Goal: Task Accomplishment & Management: Use online tool/utility

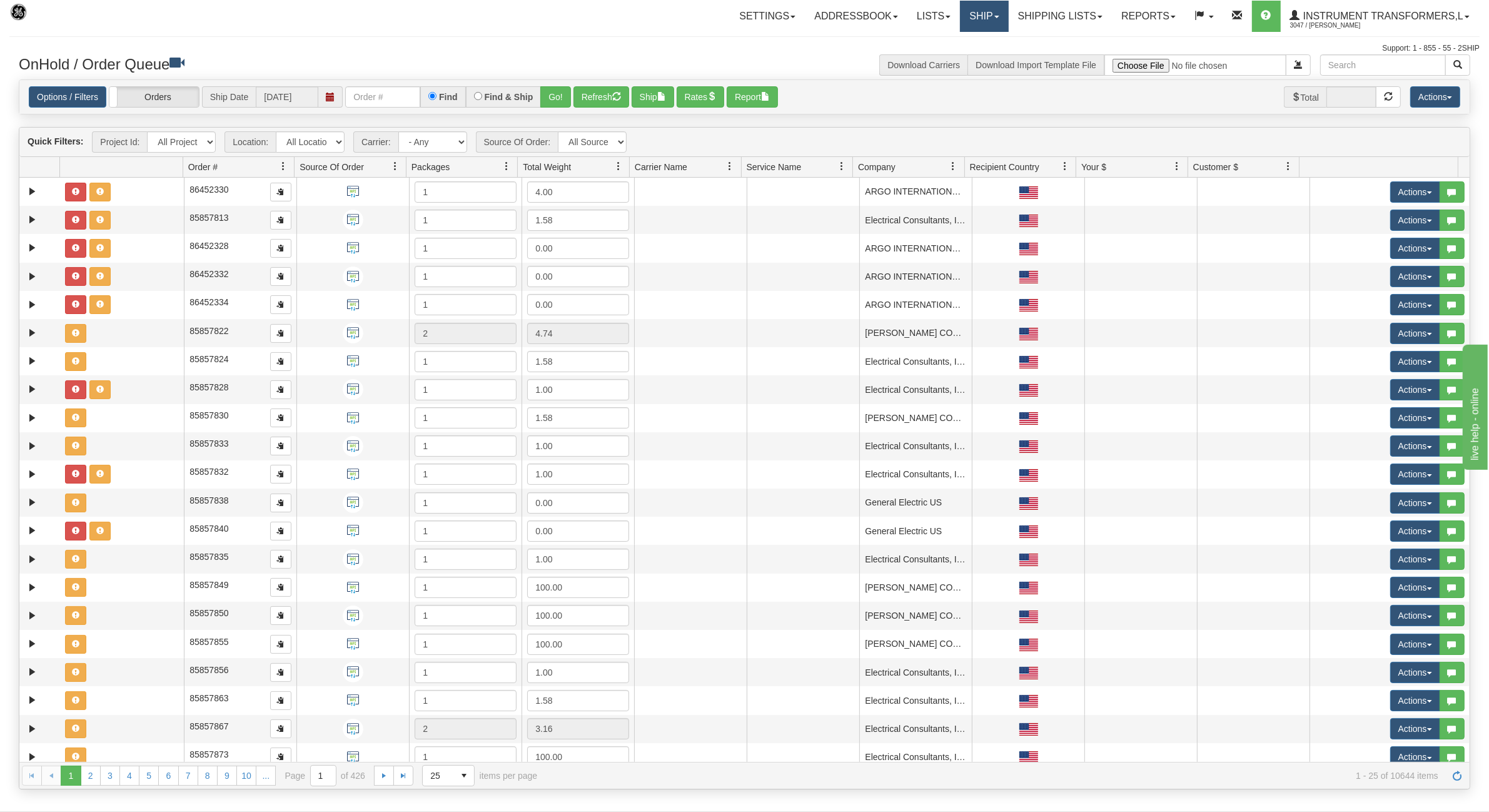
click at [980, 15] on link "Ship" at bounding box center [984, 17] width 48 height 31
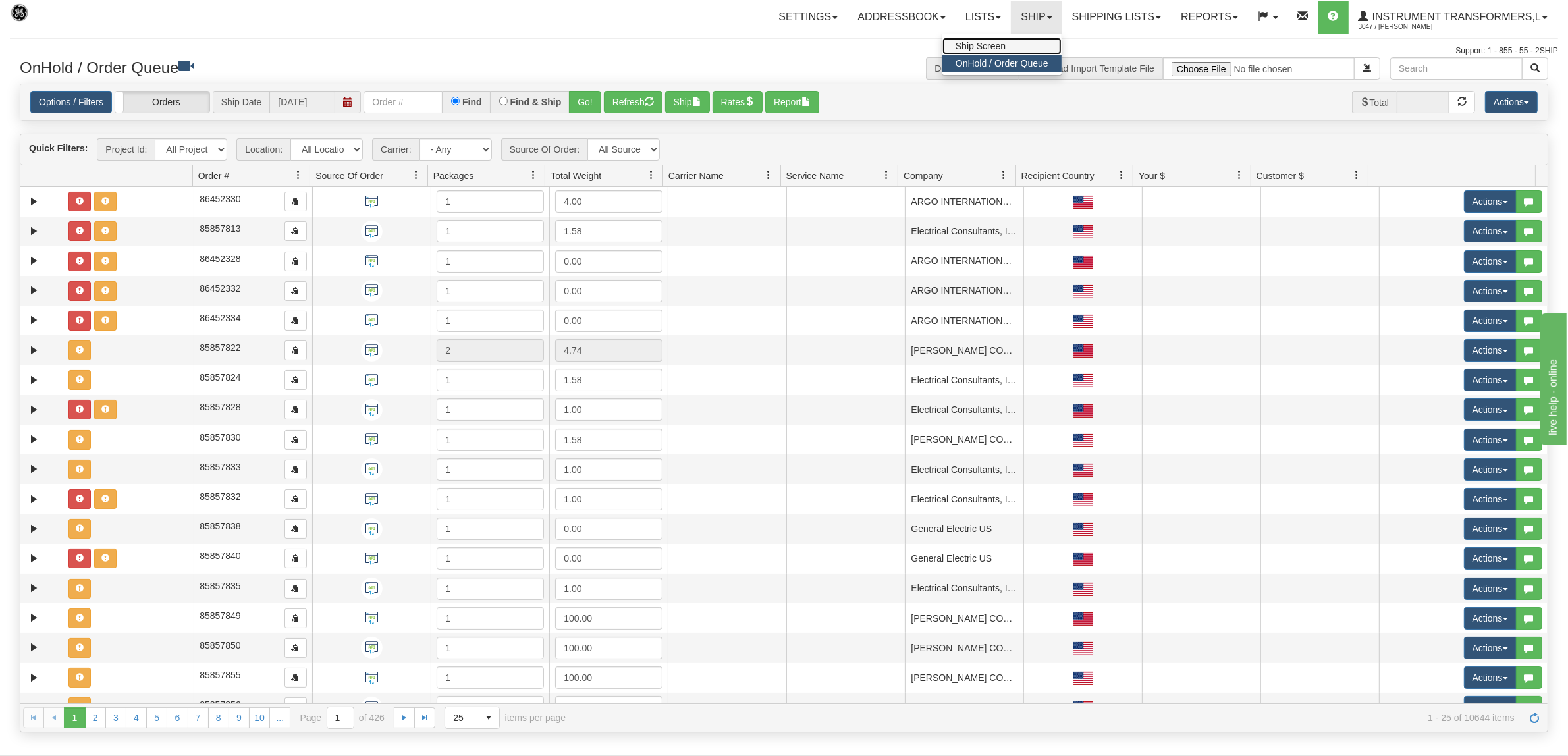
click at [971, 45] on span "Ship Screen" at bounding box center [981, 45] width 50 height 11
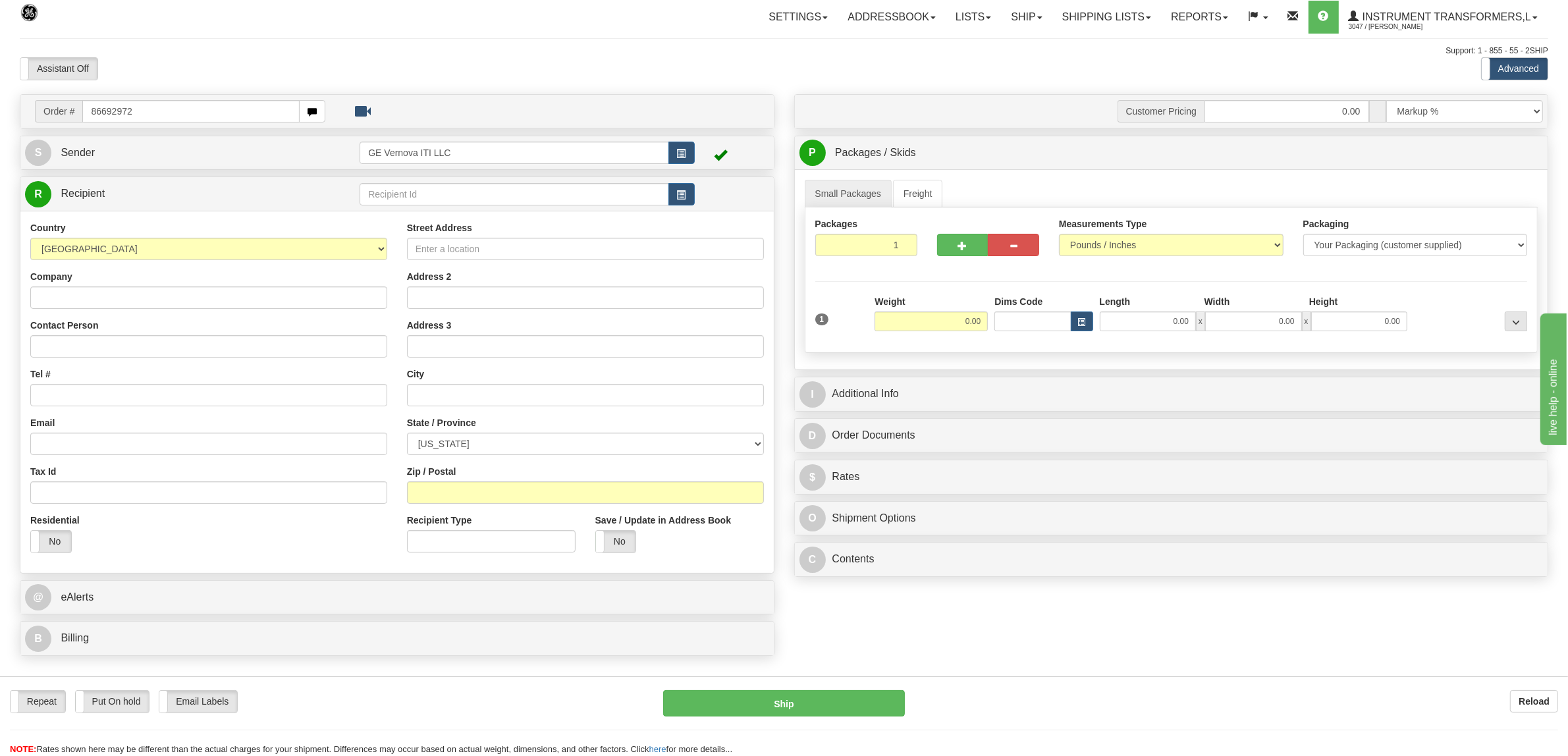
type input "86692972"
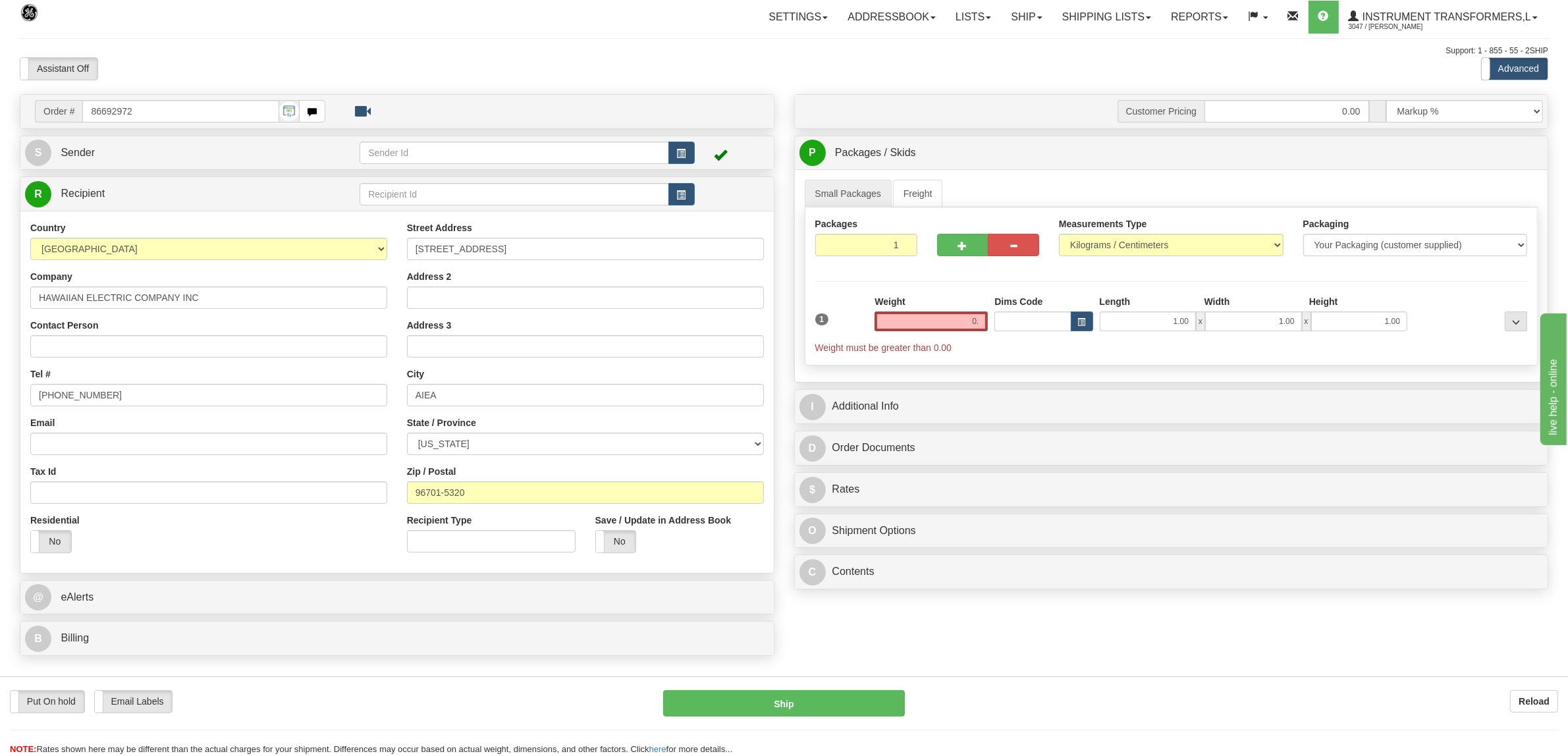
type input "0"
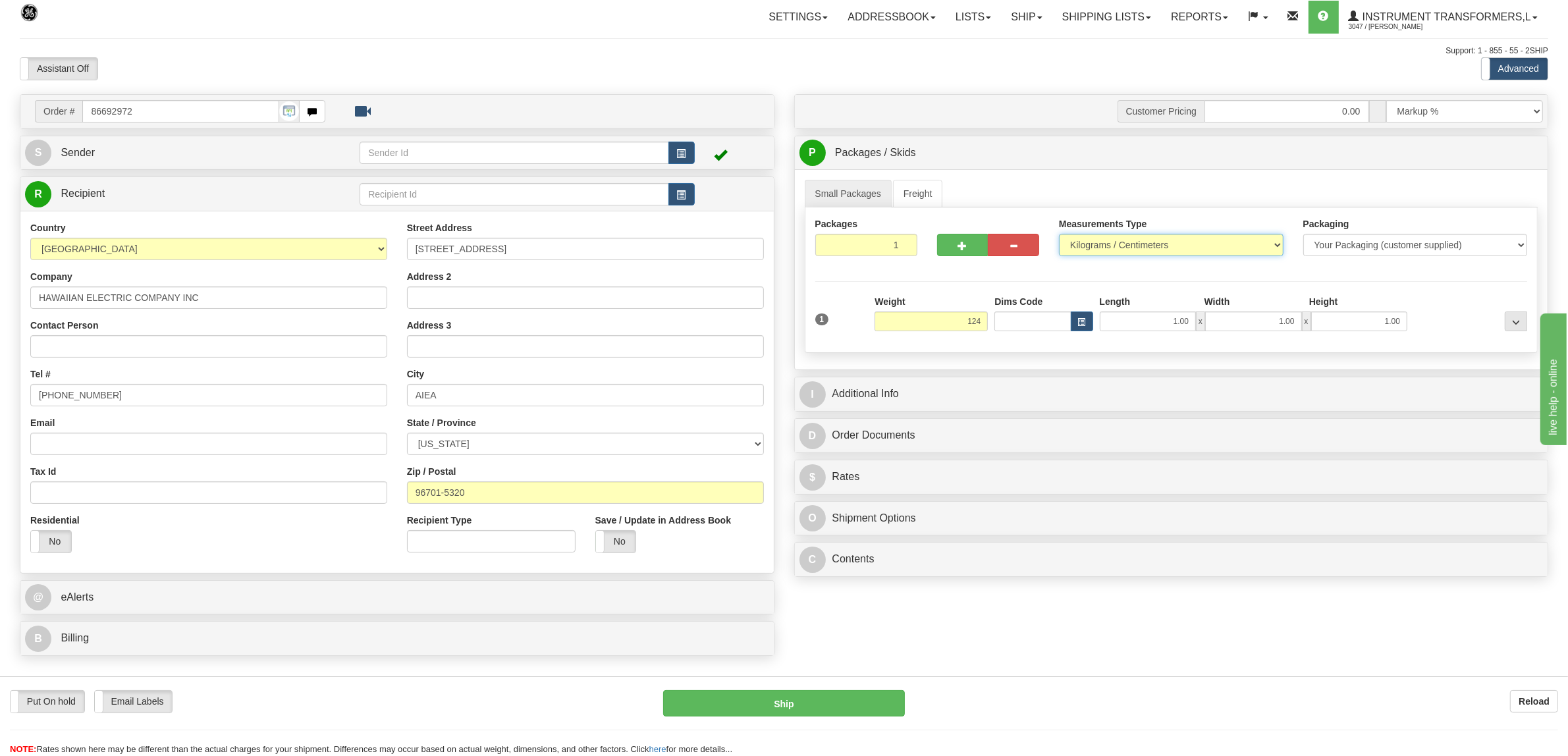
type input "124.00"
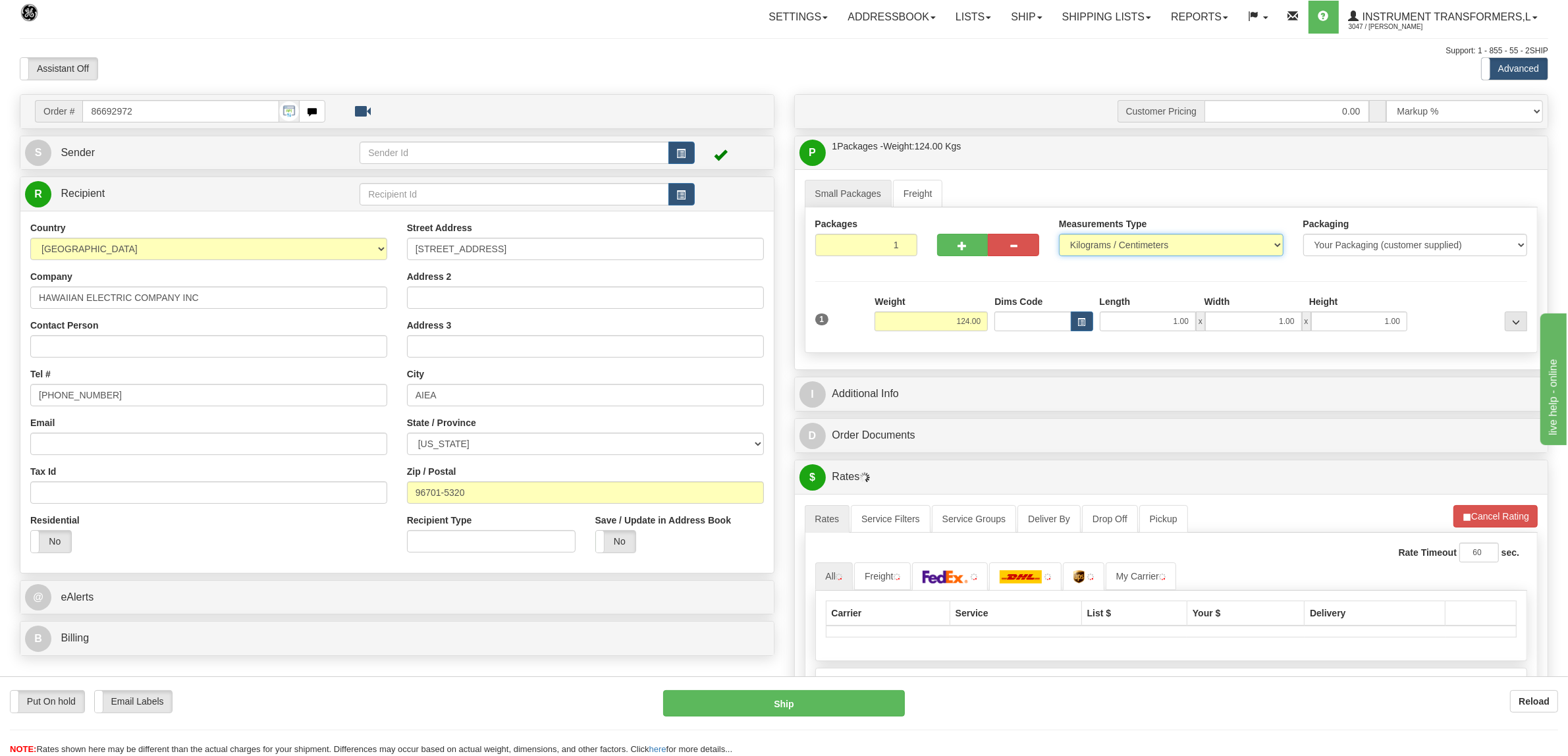
click at [1200, 238] on select "Pounds / Inches Kilograms / Centimeters" at bounding box center [1172, 244] width 225 height 22
select select "0"
click at [1060, 235] on select "Pounds / Inches Kilograms / Centimeters" at bounding box center [1172, 244] width 225 height 22
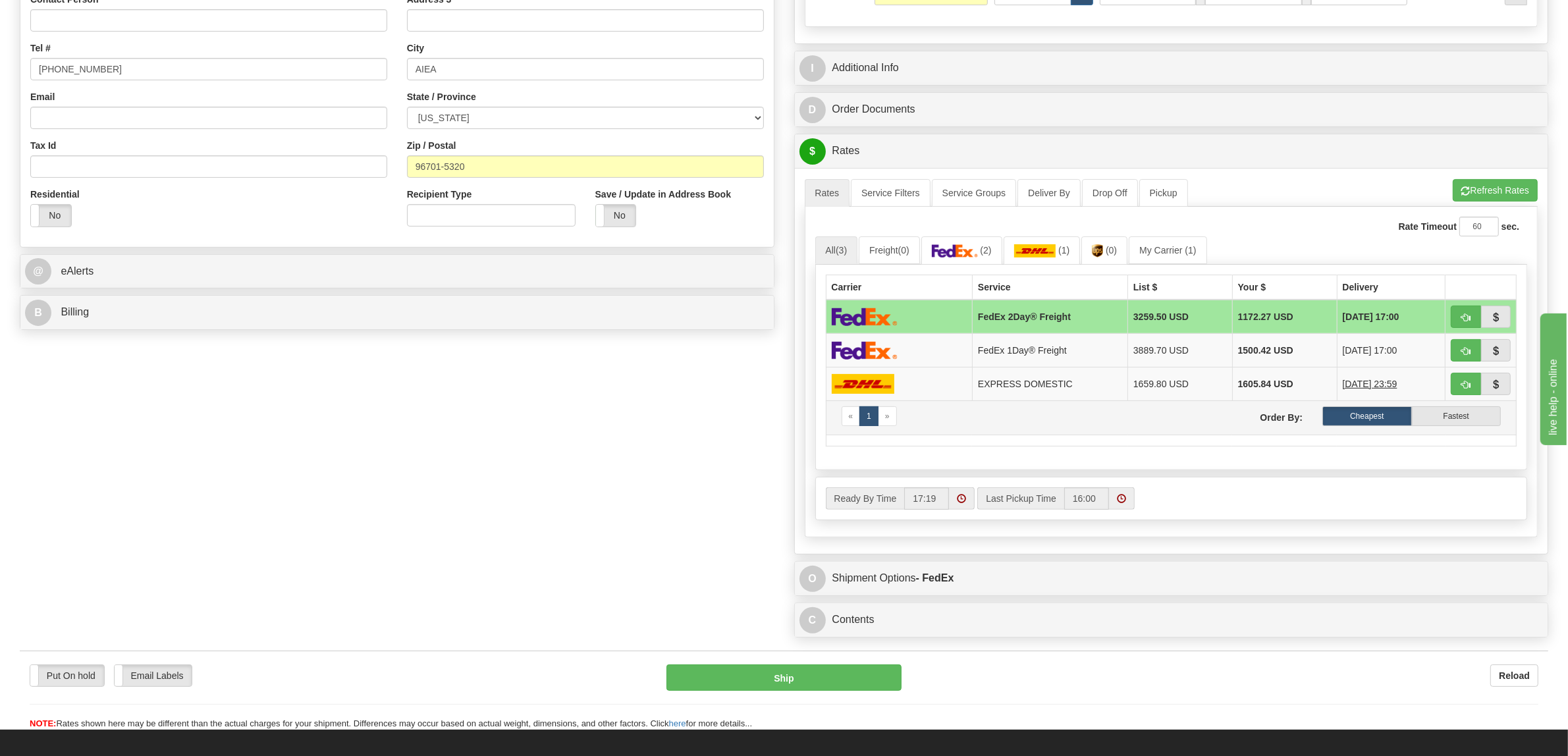
scroll to position [411, 0]
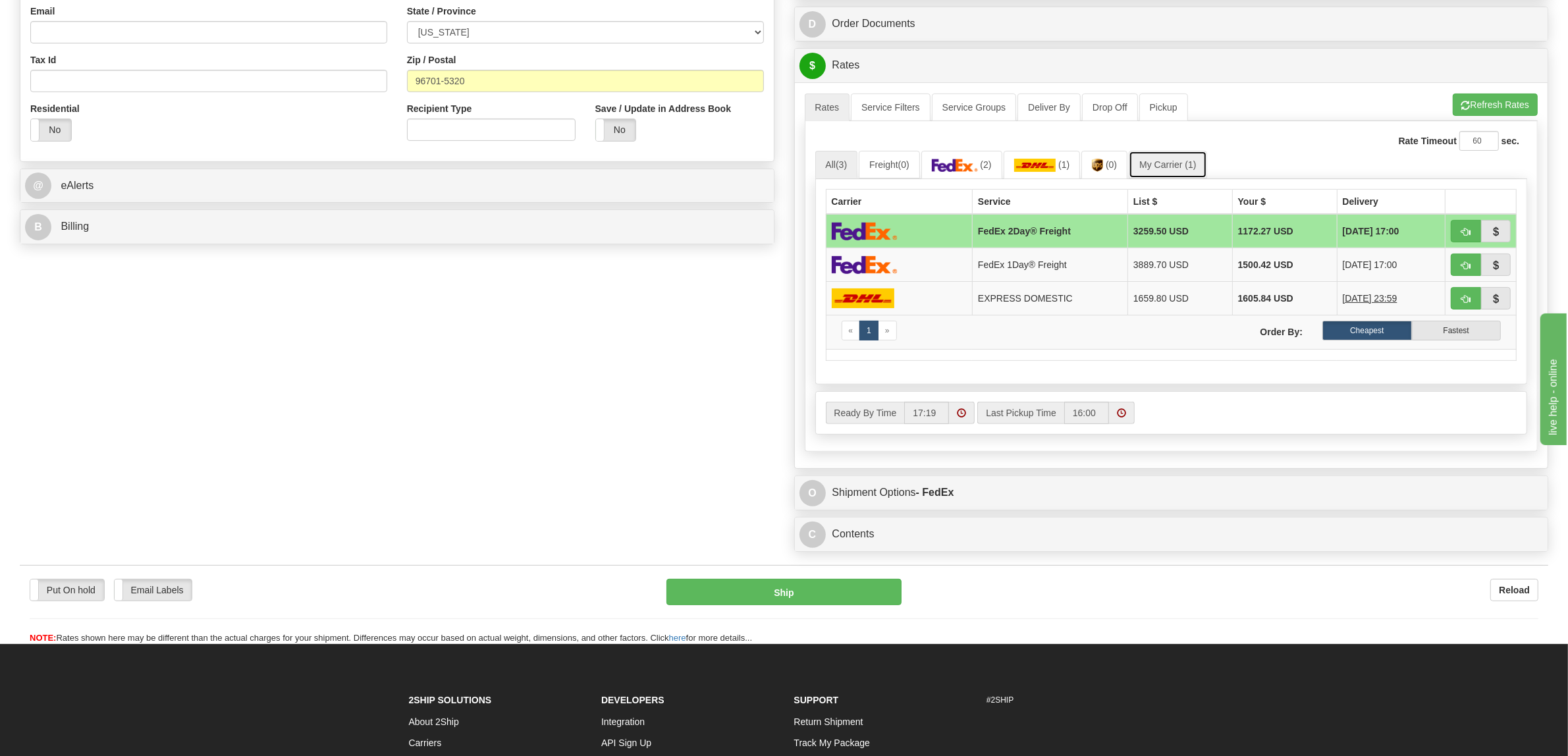
click at [1186, 169] on link "My Carrier (1)" at bounding box center [1168, 165] width 77 height 28
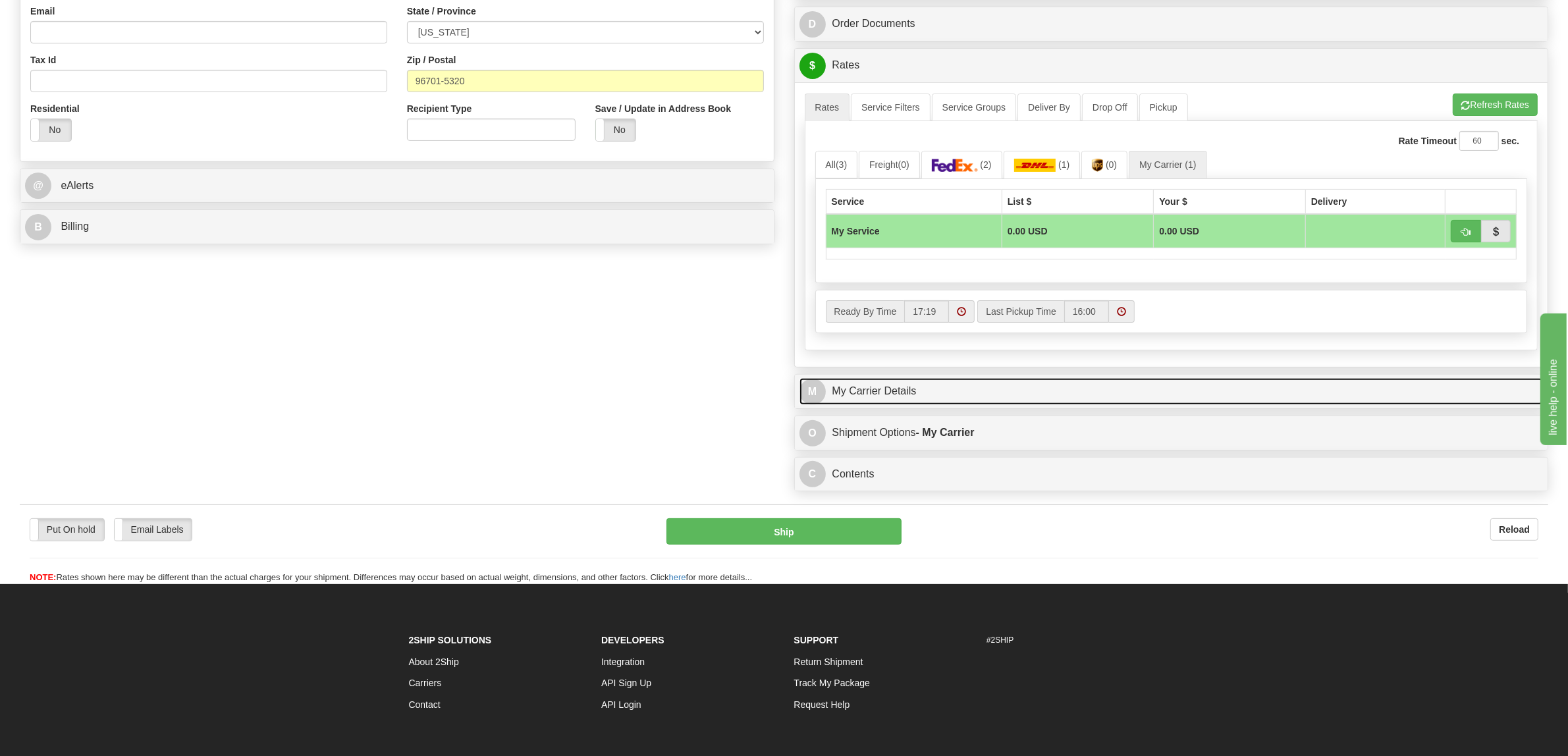
click at [875, 400] on link "M My Carrier Details" at bounding box center [1172, 391] width 744 height 27
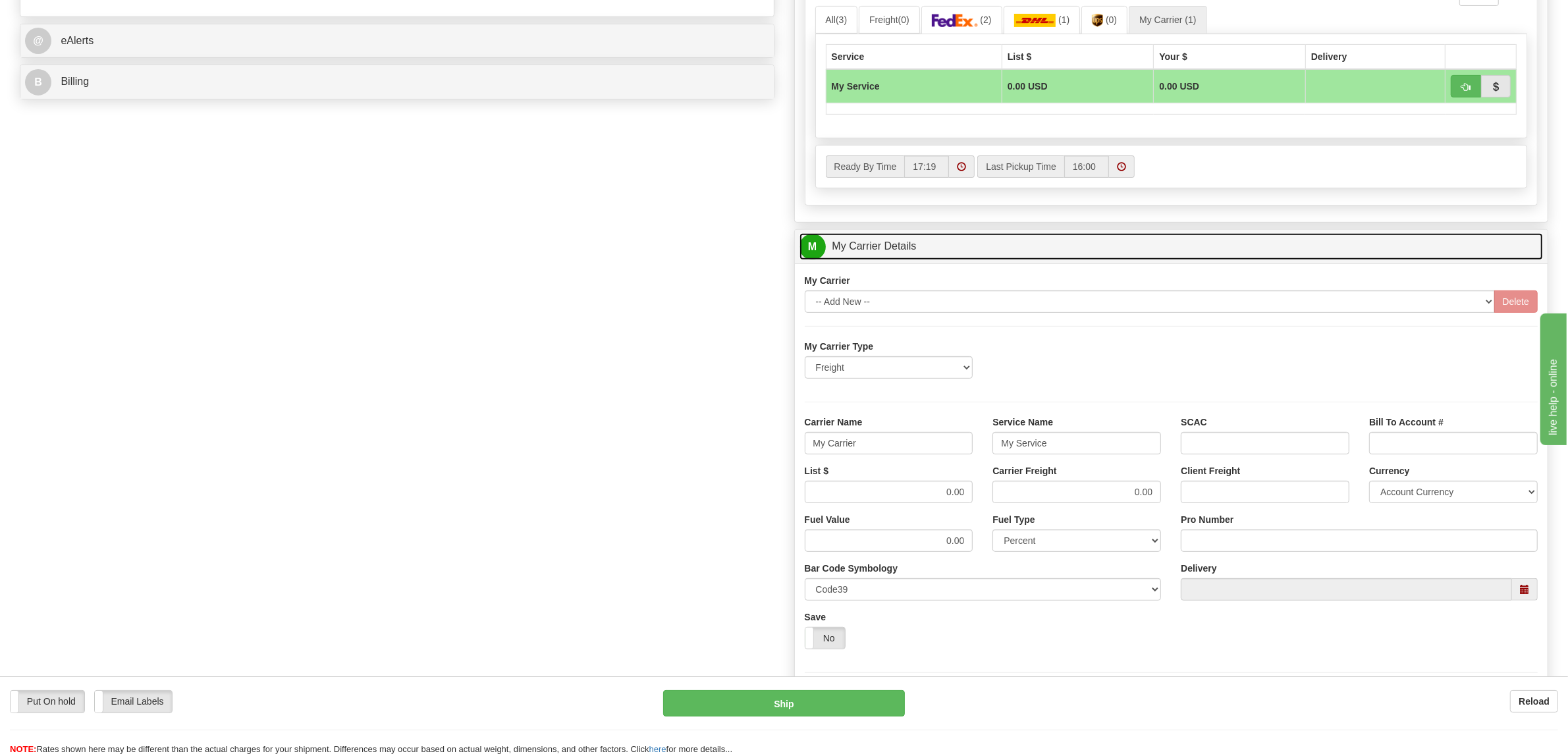
scroll to position [741, 0]
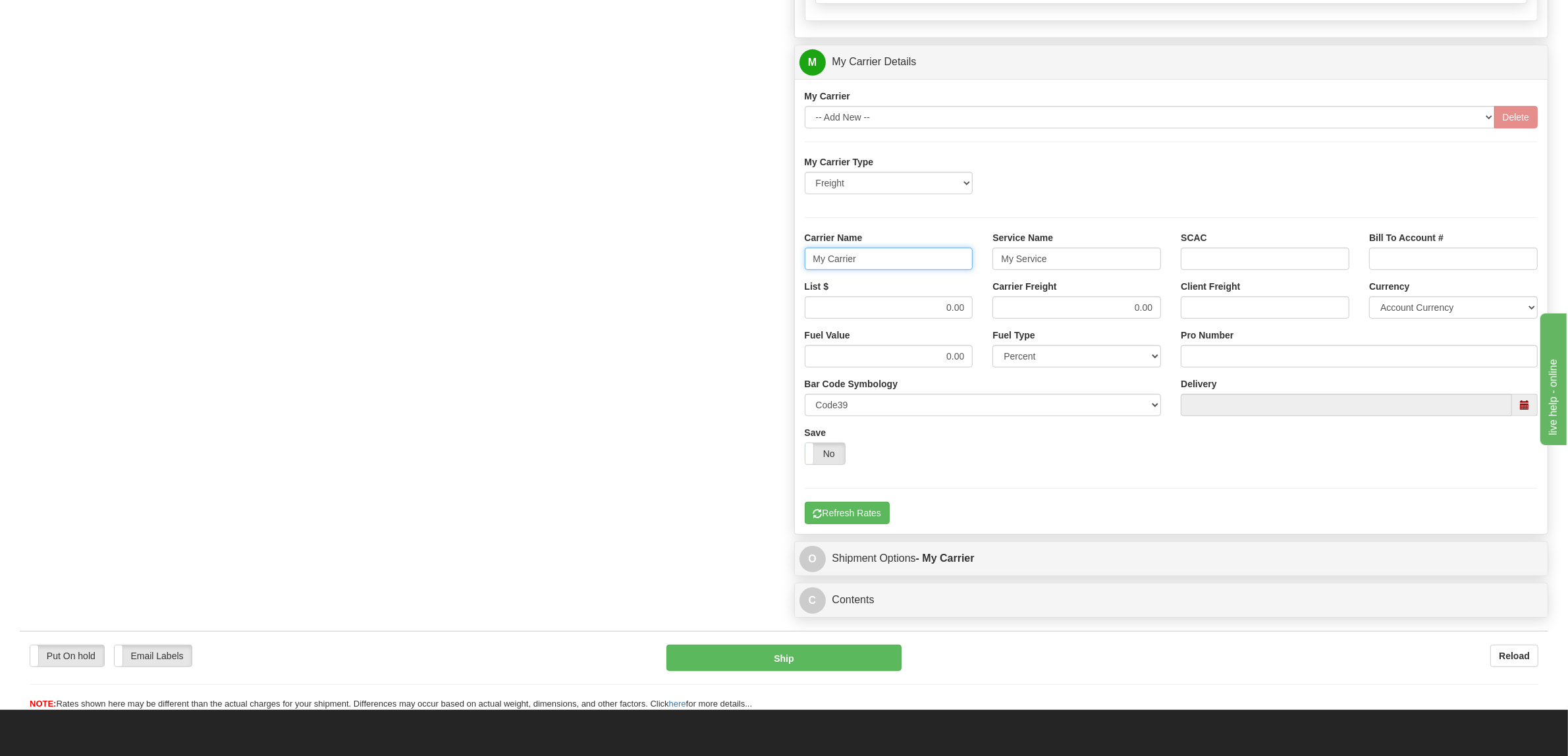
drag, startPoint x: 868, startPoint y: 267, endPoint x: 709, endPoint y: 264, distance: 159.0
type input "XPO"
drag, startPoint x: 1056, startPoint y: 268, endPoint x: 919, endPoint y: 257, distance: 137.4
click at [932, 258] on div "Carrier Name XPO Service Name My Service SCAC Bill To Account #" at bounding box center [1172, 256] width 753 height 48
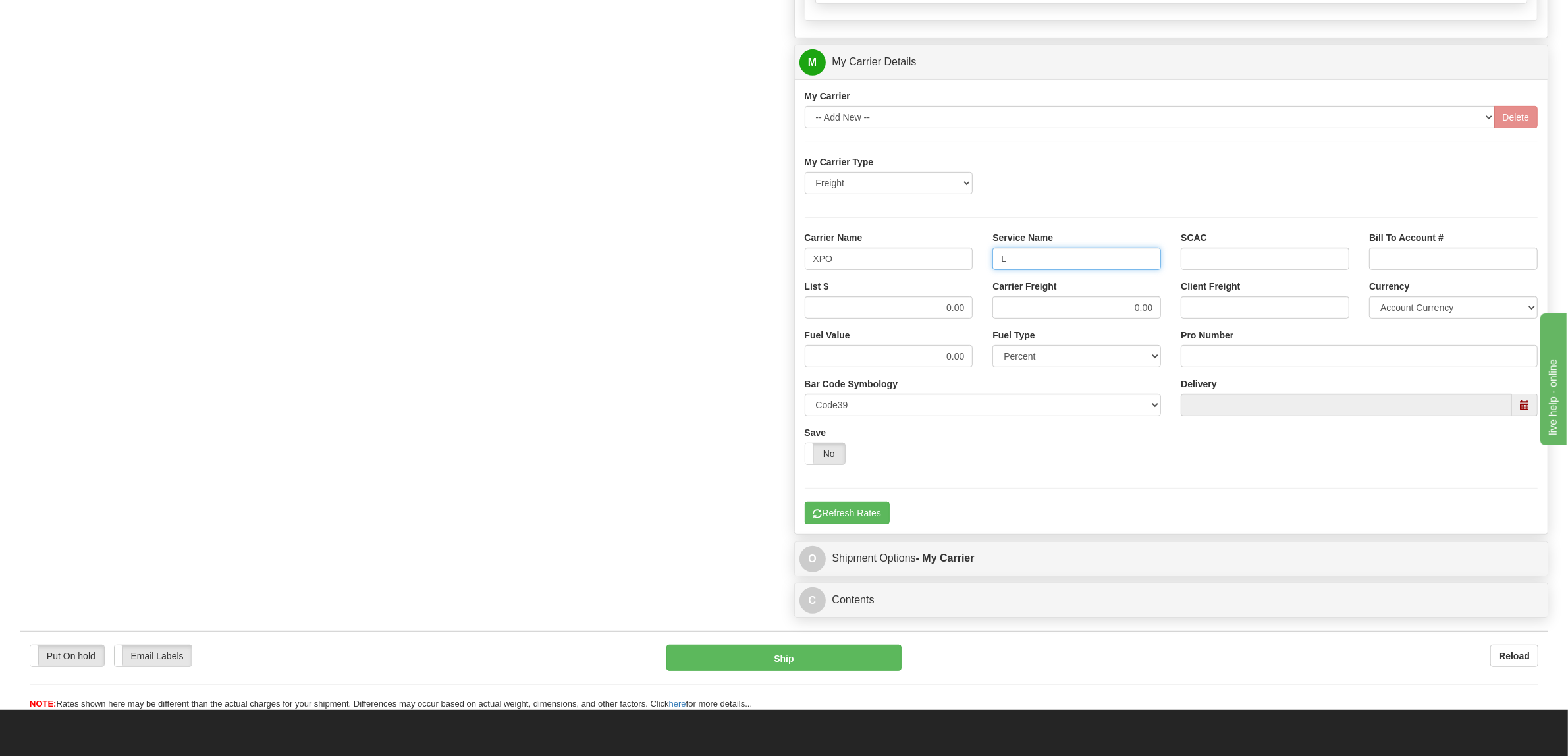
type input "LTL"
drag, startPoint x: 912, startPoint y: 312, endPoint x: 1001, endPoint y: 313, distance: 89.0
click at [1001, 313] on div "List $ 0.00 Carrier Freight 0.00 Client Freight Currency Account Currency ARN A…" at bounding box center [1172, 304] width 753 height 48
type input "600"
drag, startPoint x: 1074, startPoint y: 316, endPoint x: 1215, endPoint y: 306, distance: 141.4
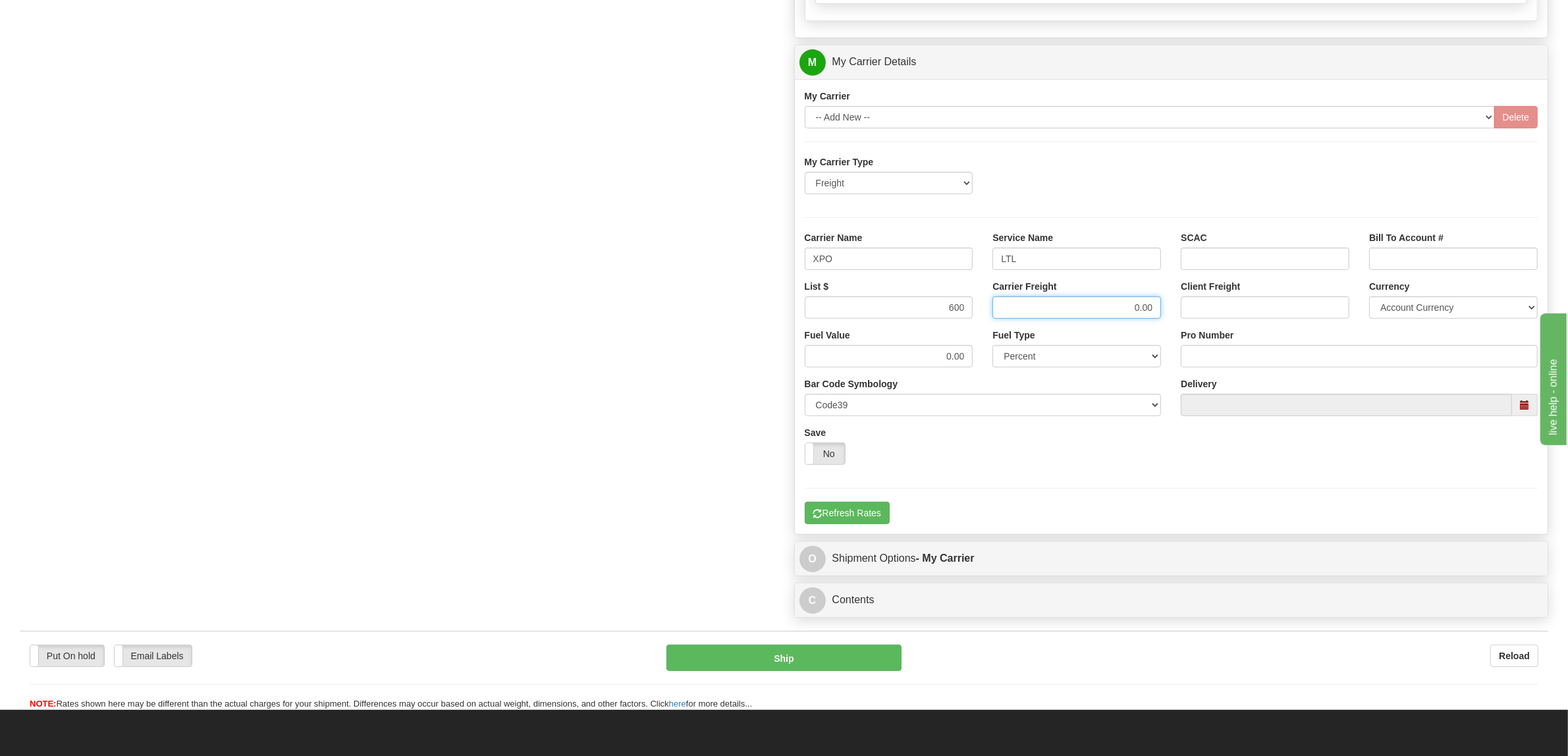
click at [1215, 306] on div "List $ 600 Carrier Freight 0.00 Client Freight Currency Account Currency ARN AW…" at bounding box center [1172, 304] width 753 height 48
type input "600"
click at [1214, 355] on input "Pro Number" at bounding box center [1359, 355] width 357 height 22
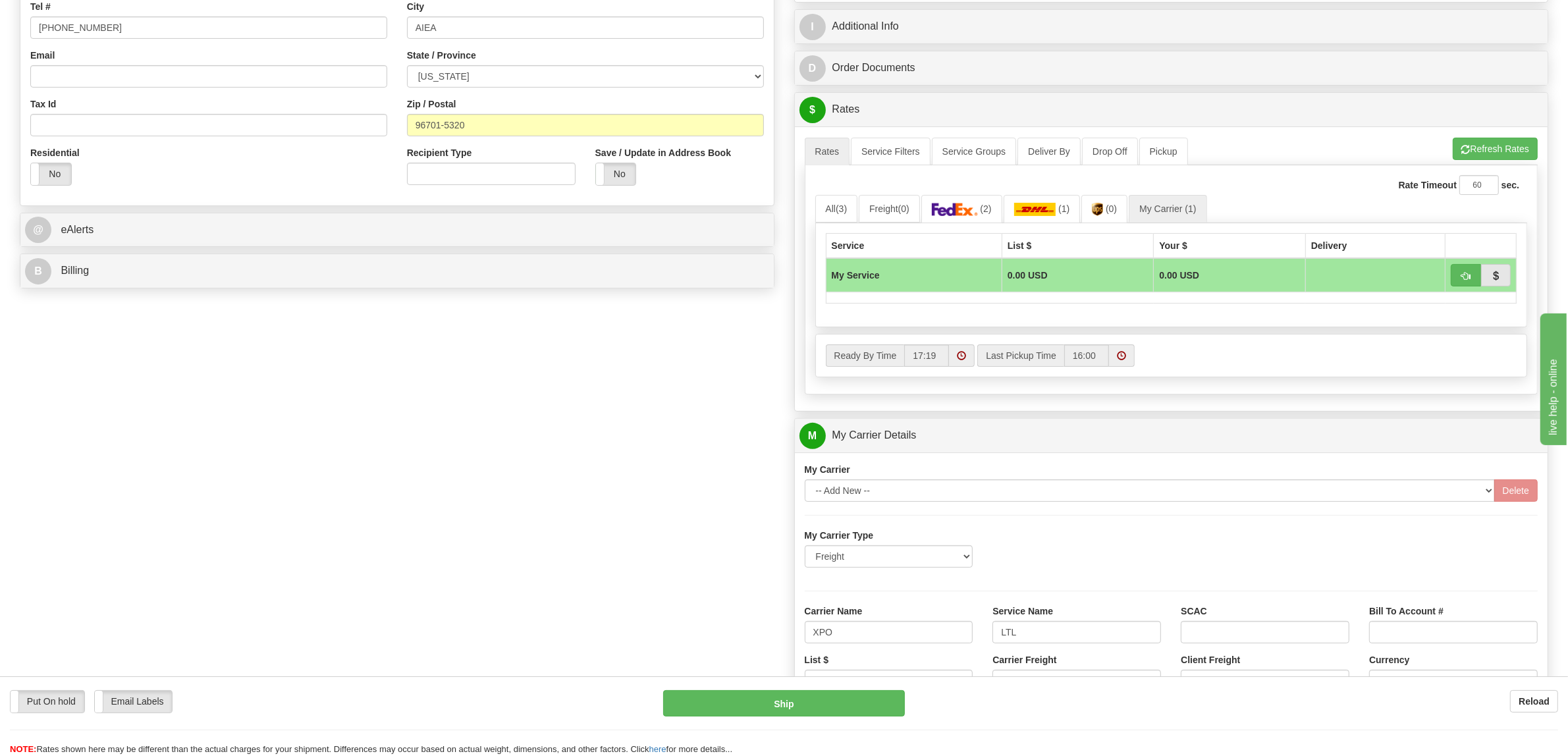
scroll to position [317, 0]
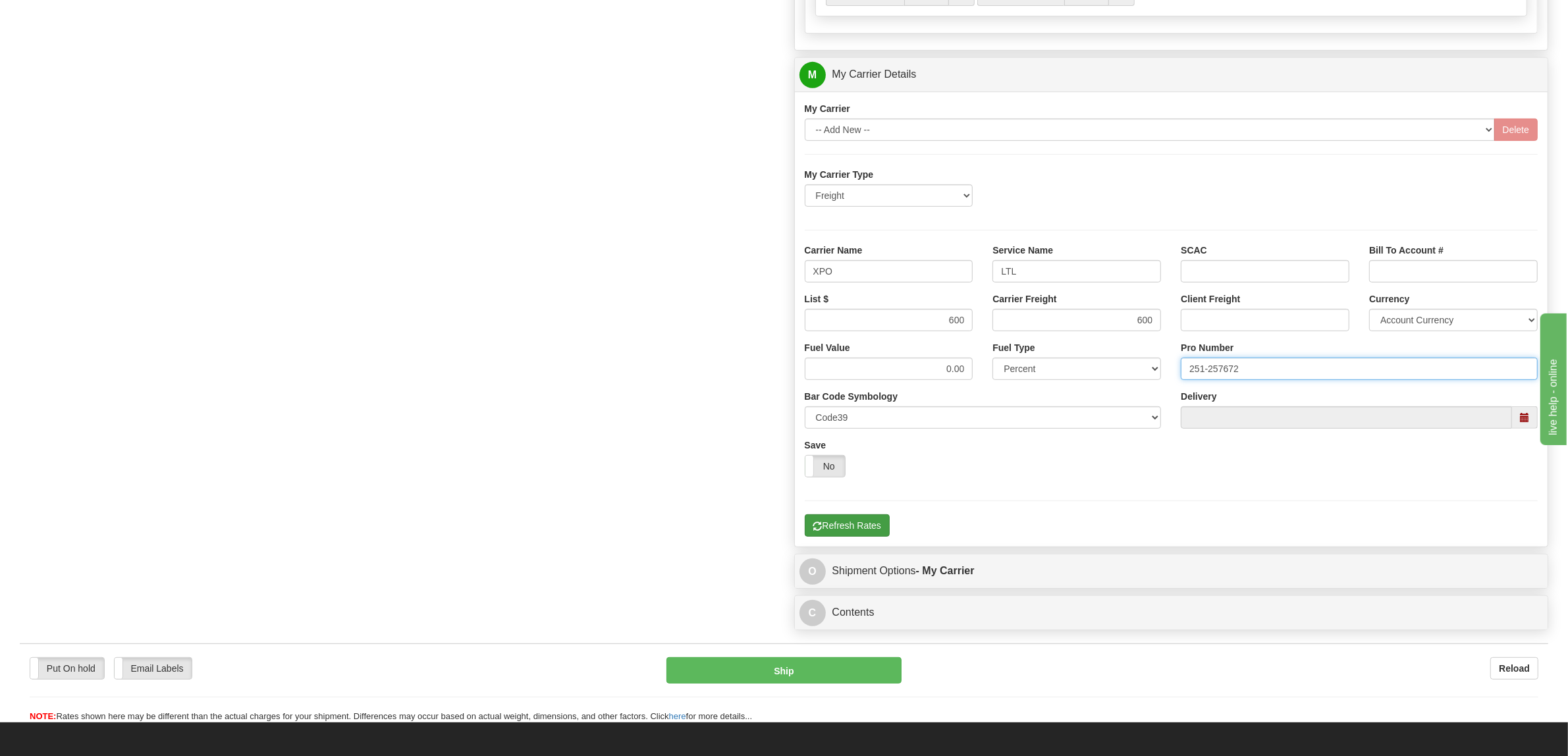
type input "251-257672"
click at [864, 528] on button "Refresh Rates" at bounding box center [847, 525] width 85 height 22
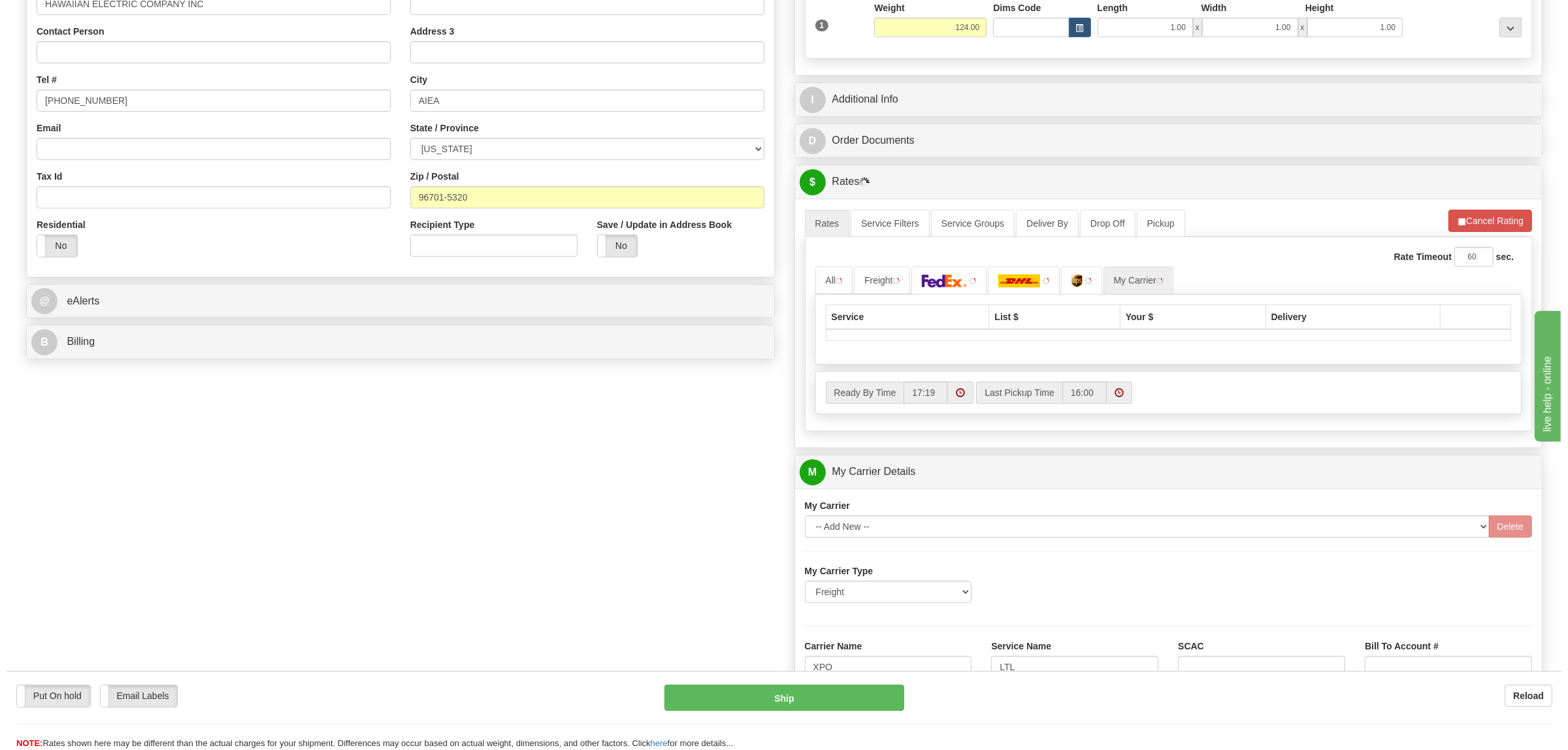
scroll to position [279, 0]
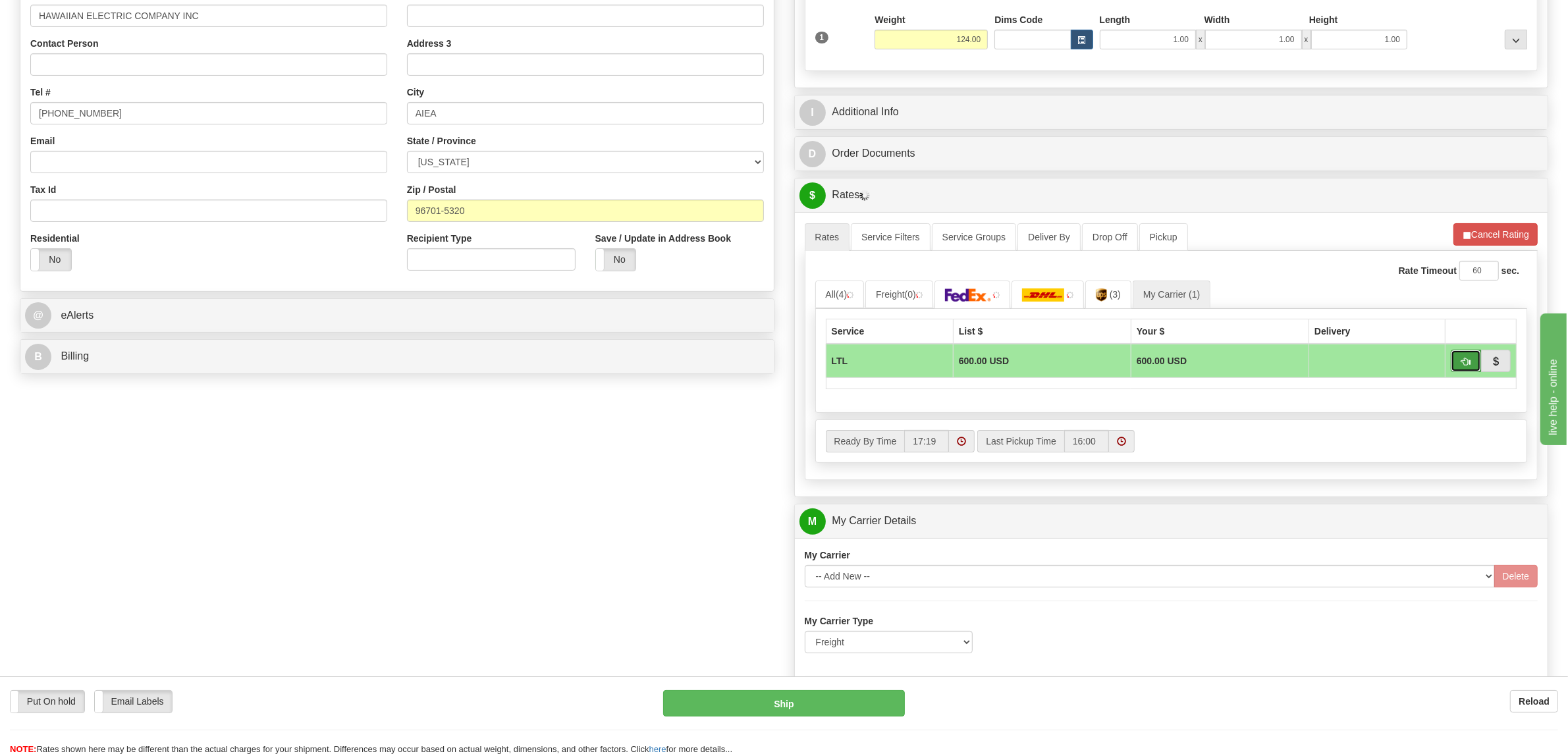
click at [1467, 366] on span "button" at bounding box center [1466, 361] width 10 height 9
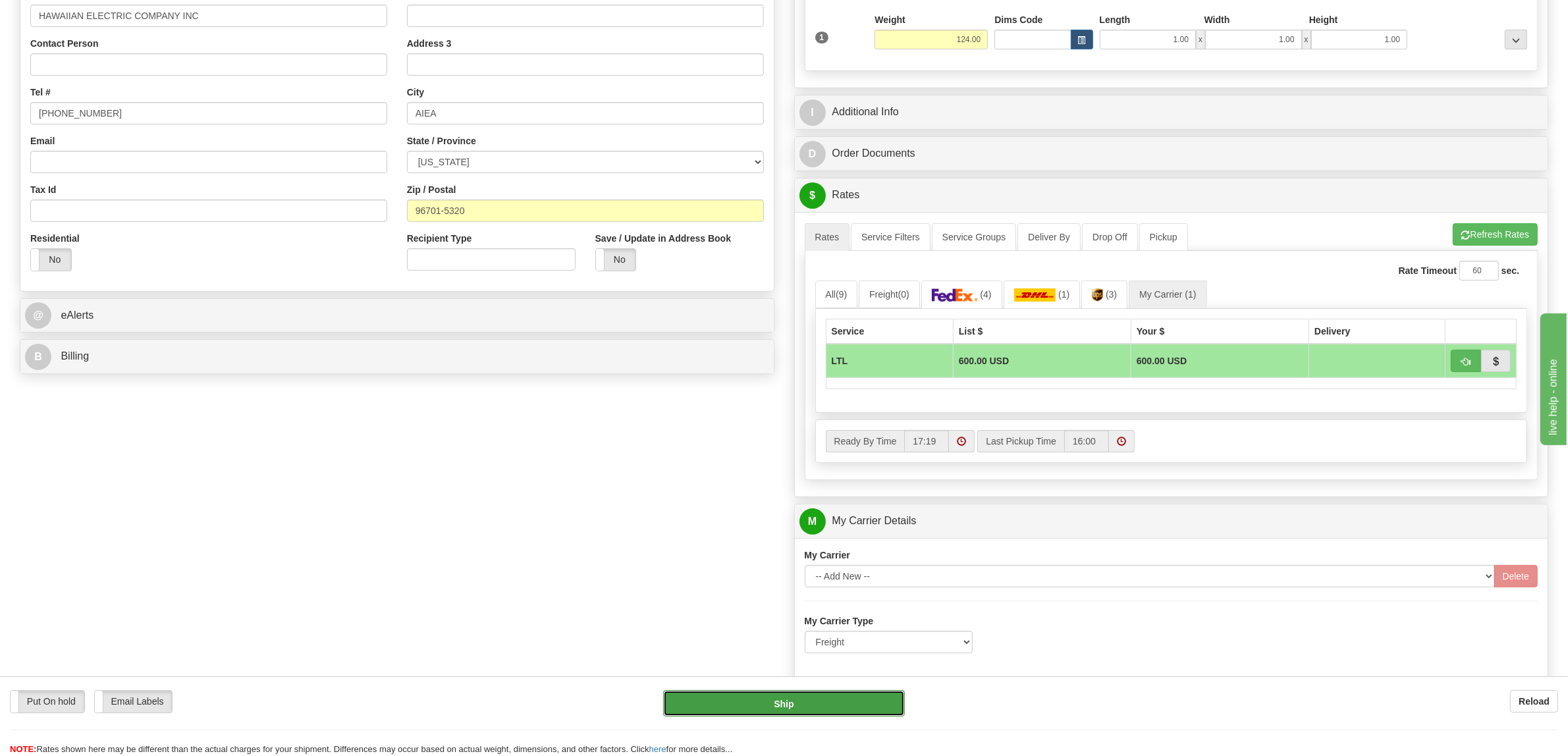
click at [844, 703] on button "Ship" at bounding box center [784, 703] width 242 height 26
type input "00"
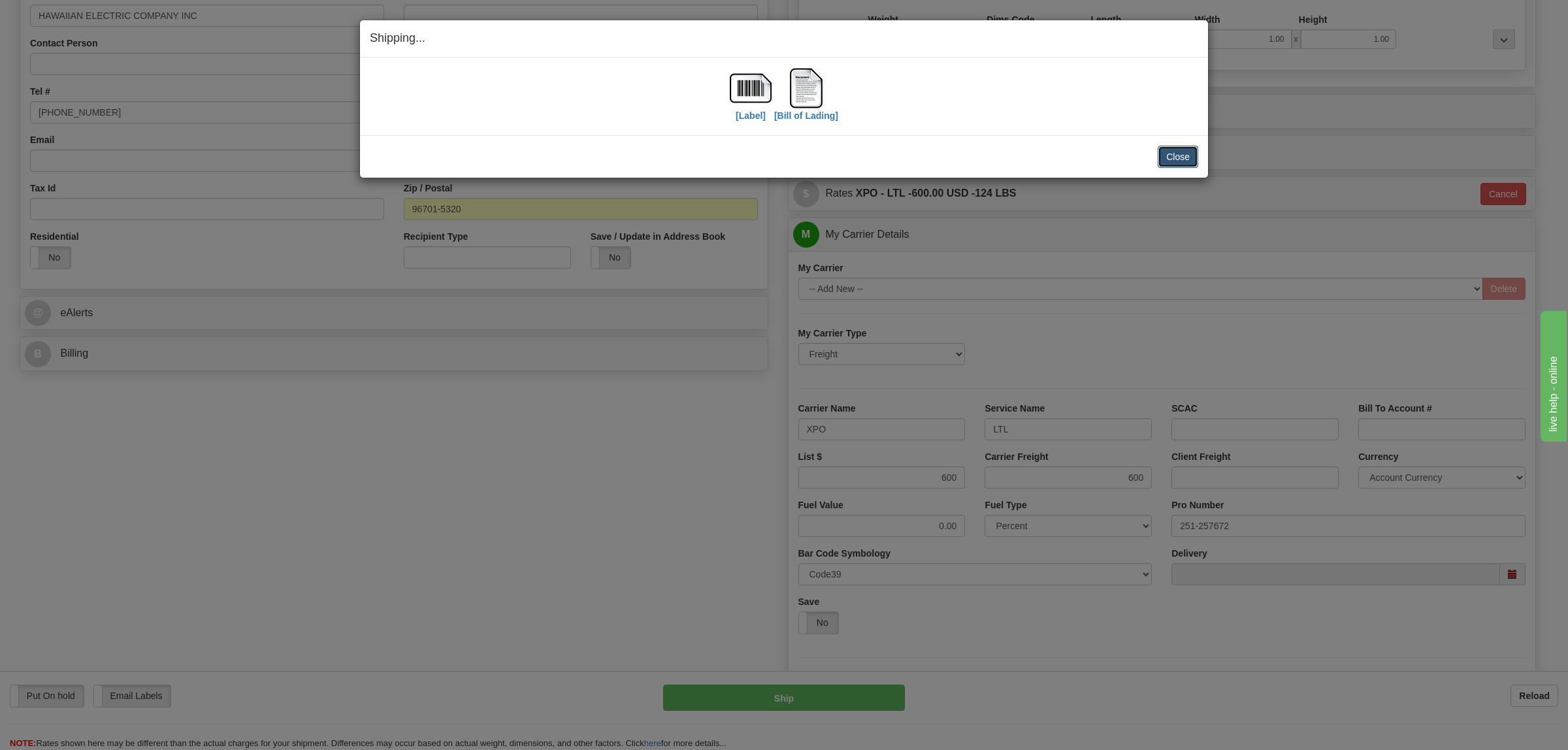
click at [1185, 154] on button "Close" at bounding box center [1178, 157] width 40 height 22
